Goal: Transaction & Acquisition: Purchase product/service

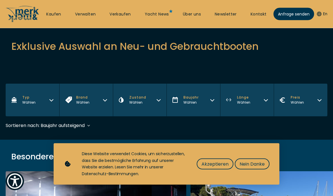
scroll to position [90, 0]
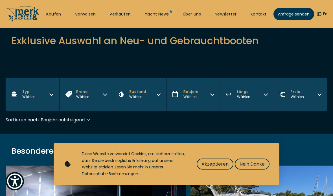
click at [224, 168] on span "Akzeptieren" at bounding box center [215, 164] width 27 height 7
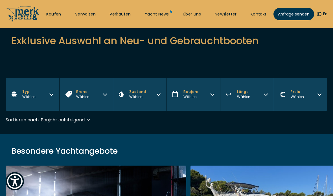
click at [49, 97] on button "Typ Wählen" at bounding box center [33, 94] width 54 height 33
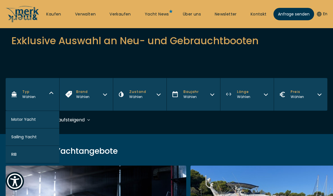
click at [53, 160] on button "RIB" at bounding box center [33, 154] width 54 height 17
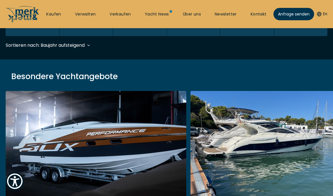
scroll to position [168, 0]
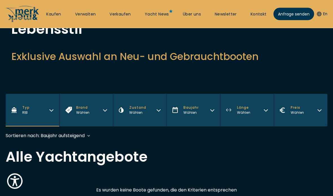
click at [97, 121] on button "Brand Wählen" at bounding box center [86, 110] width 54 height 33
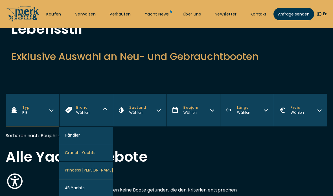
scroll to position [-3, 0]
click at [165, 110] on button "Zustand Wählen" at bounding box center [140, 110] width 54 height 33
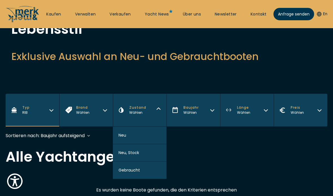
click at [151, 142] on button "Neu" at bounding box center [140, 135] width 54 height 17
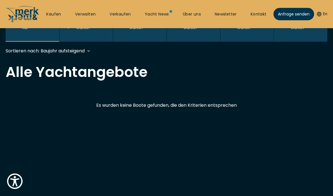
scroll to position [168, 0]
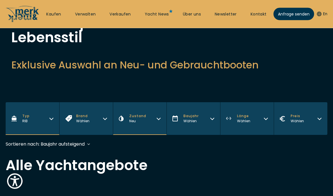
click at [215, 120] on button "Baujahr Wählen" at bounding box center [194, 119] width 54 height 33
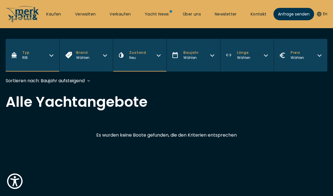
scroll to position [134, 0]
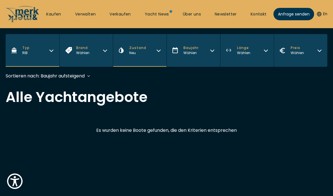
click at [218, 52] on button "Baujahr Wählen" at bounding box center [194, 50] width 54 height 33
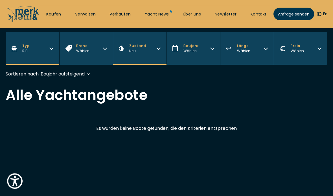
scroll to position [136, 0]
click at [206, 55] on button "Baujahr Wählen" at bounding box center [194, 48] width 54 height 33
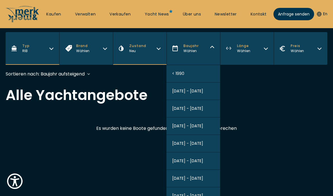
click at [207, 196] on button "[DATE] - [DATE]" at bounding box center [194, 196] width 54 height 17
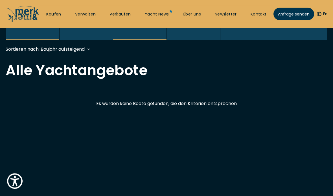
scroll to position [168, 0]
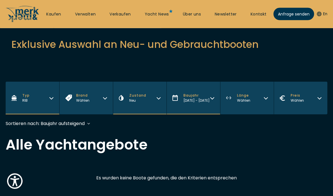
scroll to position [86, 0]
click at [261, 97] on button "Länge Wählen" at bounding box center [247, 98] width 54 height 33
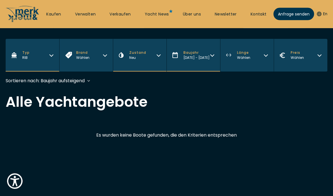
scroll to position [129, 0]
click at [311, 52] on button "Preis Wählen" at bounding box center [301, 55] width 54 height 33
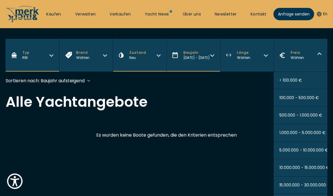
click at [269, 64] on button "Länge Wählen" at bounding box center [247, 55] width 54 height 33
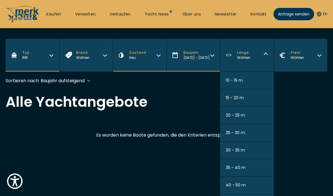
click at [50, 57] on icon "button" at bounding box center [51, 54] width 5 height 5
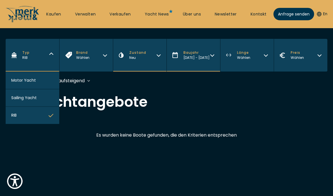
click at [52, 86] on button "Motor Yacht" at bounding box center [33, 80] width 54 height 17
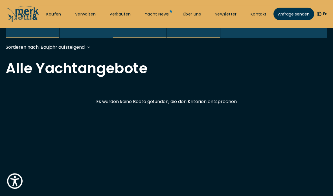
scroll to position [168, 0]
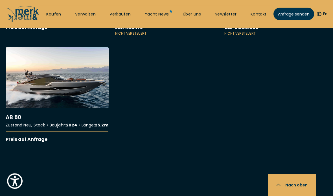
scroll to position [323, 0]
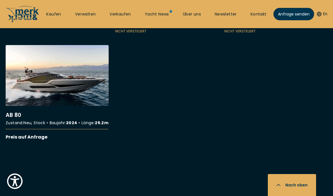
click at [81, 101] on link "More details about AB 80" at bounding box center [57, 93] width 103 height 96
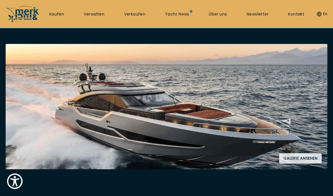
scroll to position [92, 0]
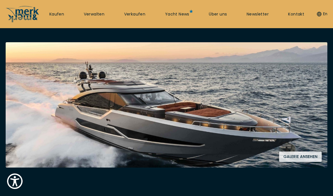
click at [305, 154] on button "Galerie ansehen" at bounding box center [300, 157] width 43 height 10
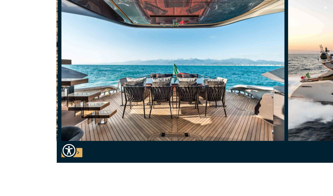
scroll to position [611, 0]
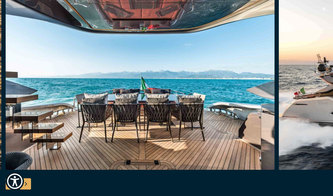
click at [324, 10] on icon "button" at bounding box center [324, 9] width 7 height 7
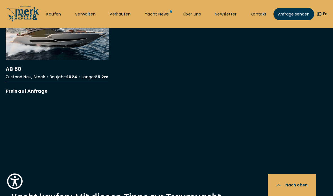
scroll to position [374, 0]
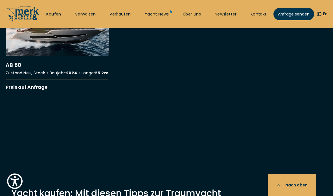
click at [98, 91] on link "More details about AB 80" at bounding box center [57, 43] width 103 height 96
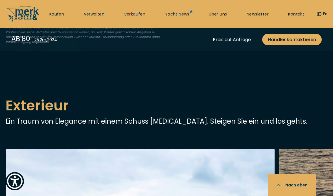
scroll to position [282, 0]
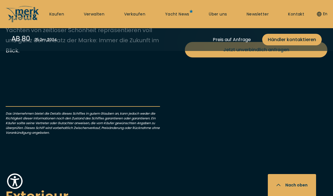
click at [104, 56] on p "Als eine der schnellsten Yachten auf dem Markt kann diese außergewöhnliche neue…" at bounding box center [83, 5] width 154 height 102
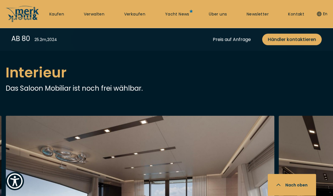
scroll to position [715, 0]
